Goal: Information Seeking & Learning: Learn about a topic

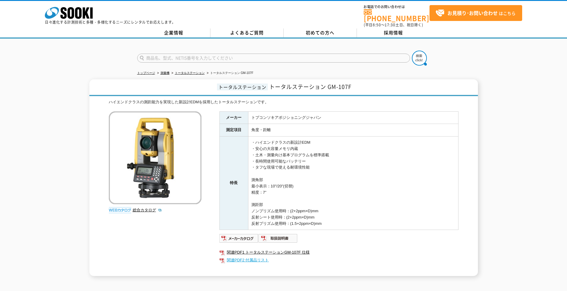
scroll to position [67, 0]
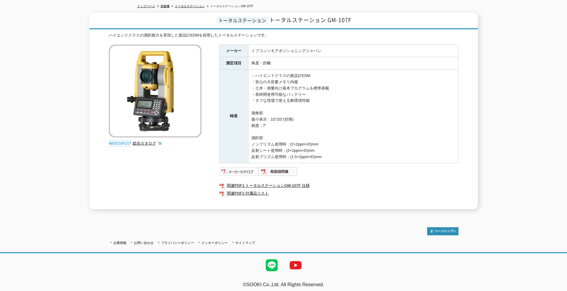
click at [238, 169] on img at bounding box center [239, 172] width 39 height 10
click at [266, 121] on td "・ハイエンドクラスの新設計EDM ・安心の大容量メモリ内蔵 ・土木・測量向け基本プログラムを標準搭載 ・長時間使用可能なバッテリー ・タフな現場で使える耐環境…" at bounding box center [353, 116] width 210 height 93
click at [281, 168] on img at bounding box center [278, 172] width 39 height 10
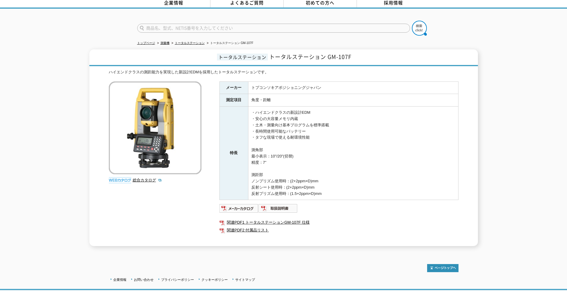
click at [337, 155] on td "・ハイエンドクラスの新設計EDM ・安心の大容量メモリ内蔵 ・土木・測量向け基本プログラムを標準搭載 ・長時間使用可能なバッテリー ・タフな現場で使える耐環境…" at bounding box center [353, 152] width 210 height 93
